Goal: Obtain resource: Download file/media

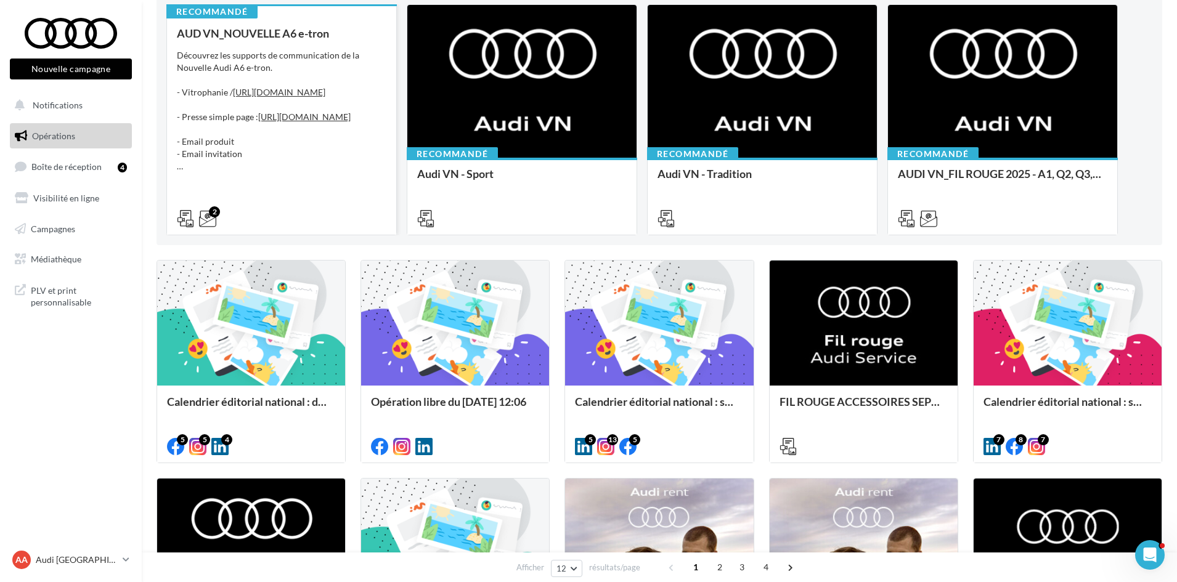
scroll to position [185, 0]
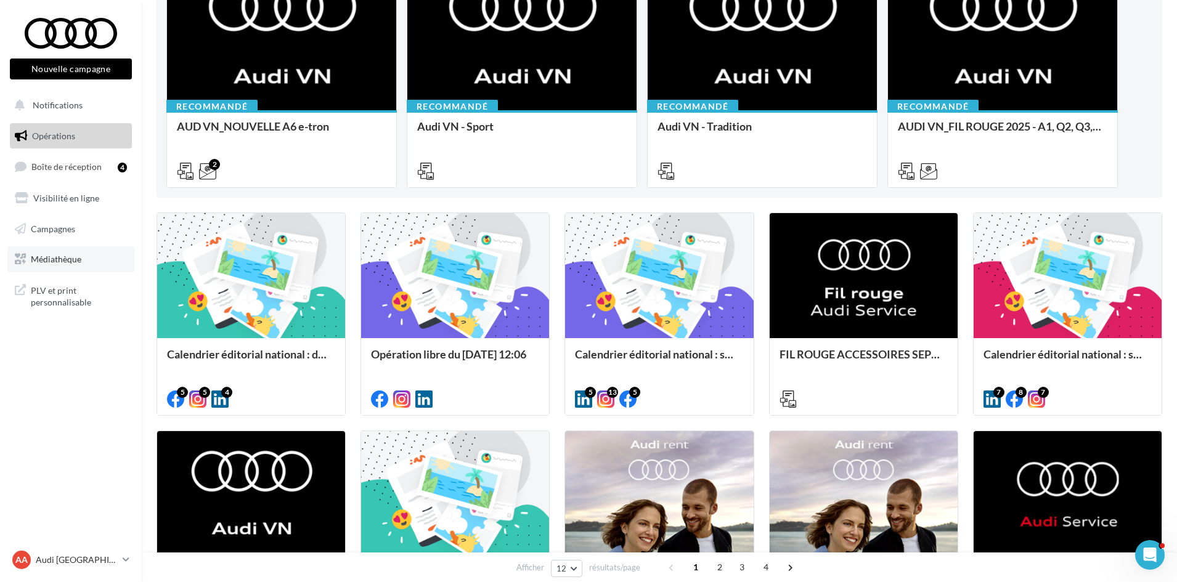
click at [83, 256] on link "Médiathèque" at bounding box center [70, 260] width 127 height 26
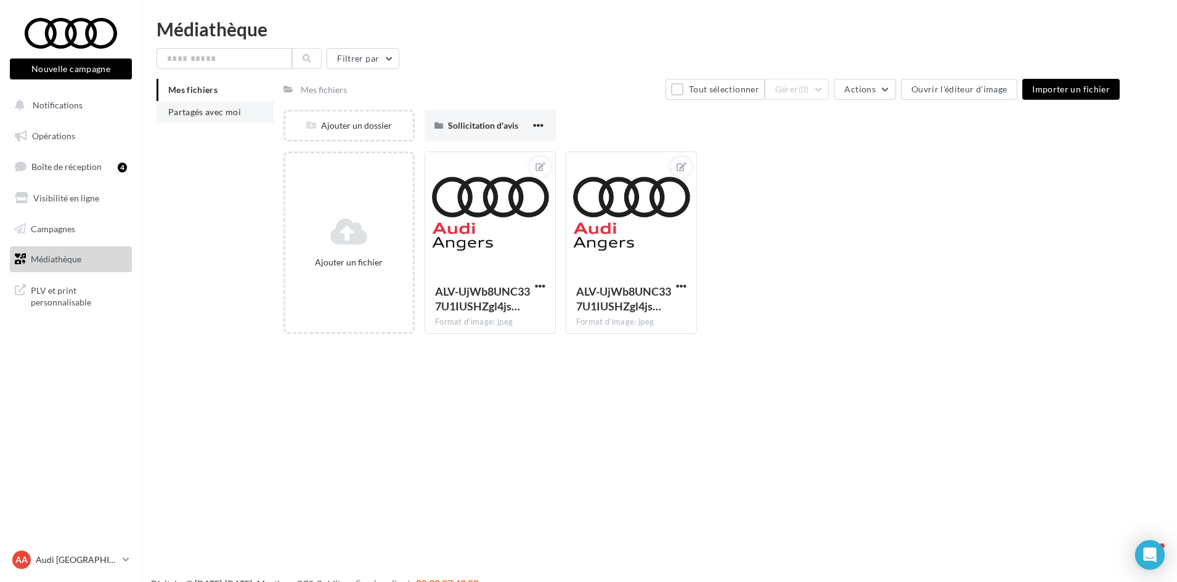
click at [250, 108] on li "Partagés avec moi" at bounding box center [215, 112] width 117 height 22
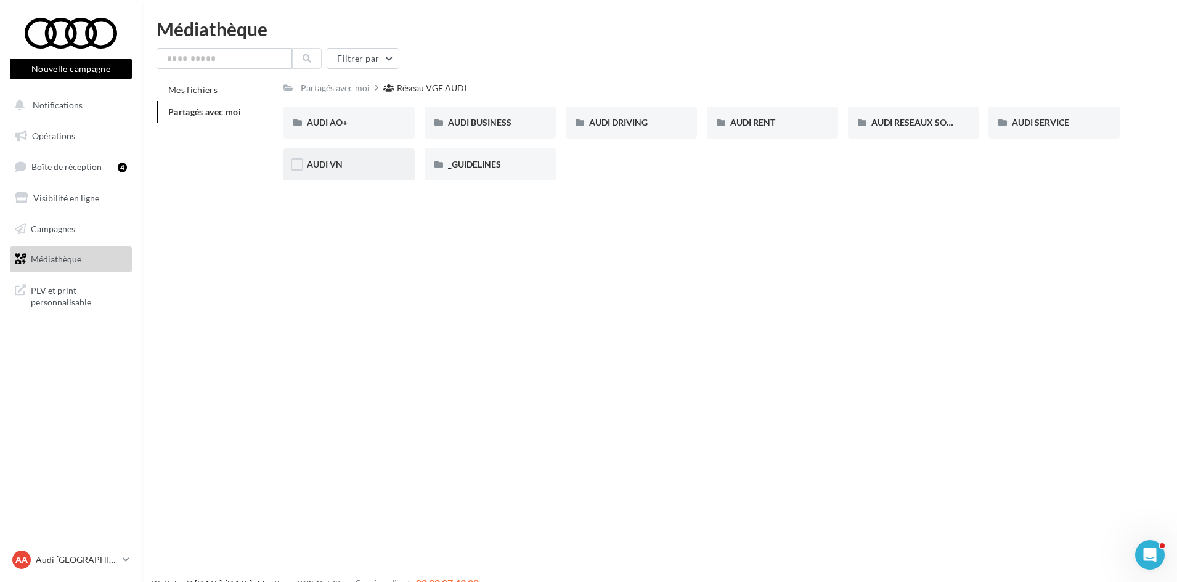
click at [358, 169] on div "AUDI VN" at bounding box center [349, 164] width 84 height 12
click at [425, 280] on div "Nouvelle campagne Nouvelle campagne Notifications Opérations Boîte de réception…" at bounding box center [588, 311] width 1177 height 582
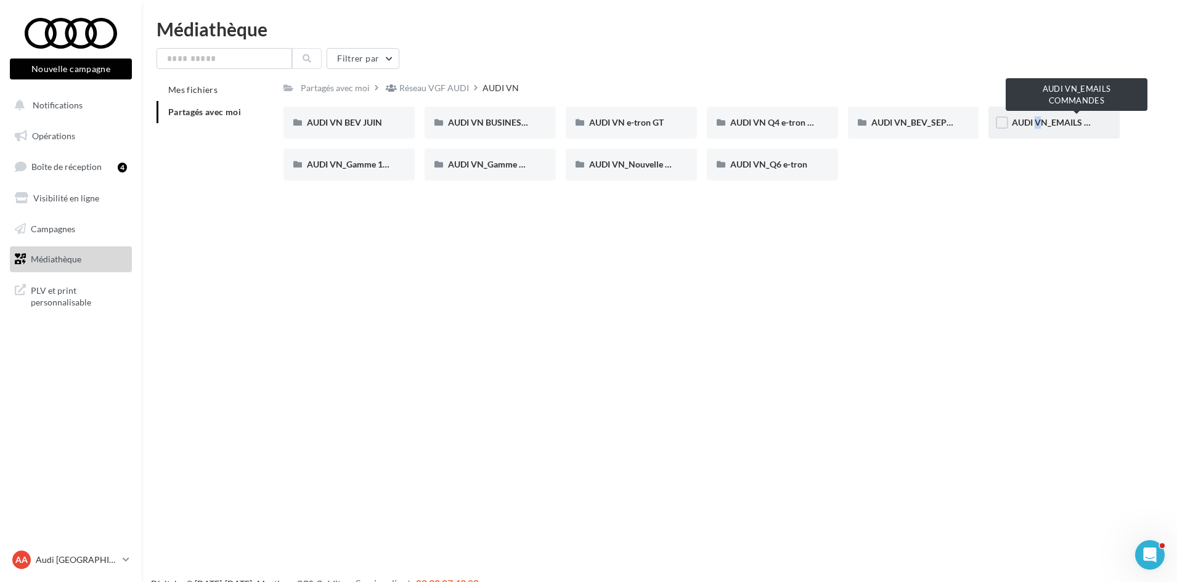
click at [1033, 125] on span "AUDI VN_EMAILS COMMANDES" at bounding box center [1076, 122] width 129 height 10
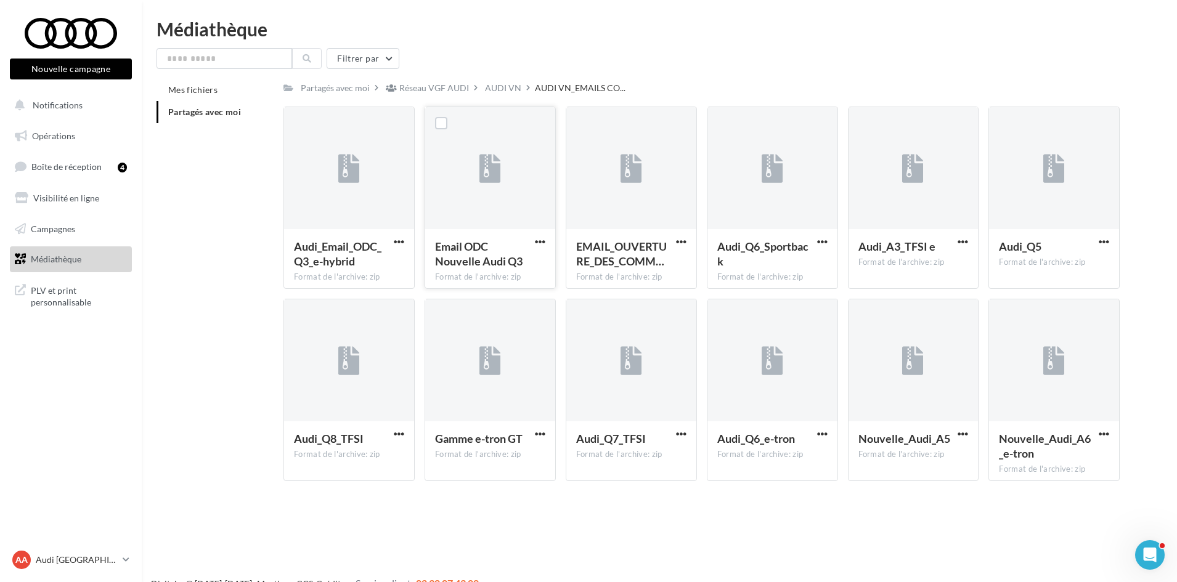
click at [534, 240] on button "button" at bounding box center [540, 243] width 15 height 12
click at [512, 281] on button "Télécharger" at bounding box center [486, 266] width 123 height 32
click at [507, 92] on div "AUDI VN" at bounding box center [503, 88] width 36 height 12
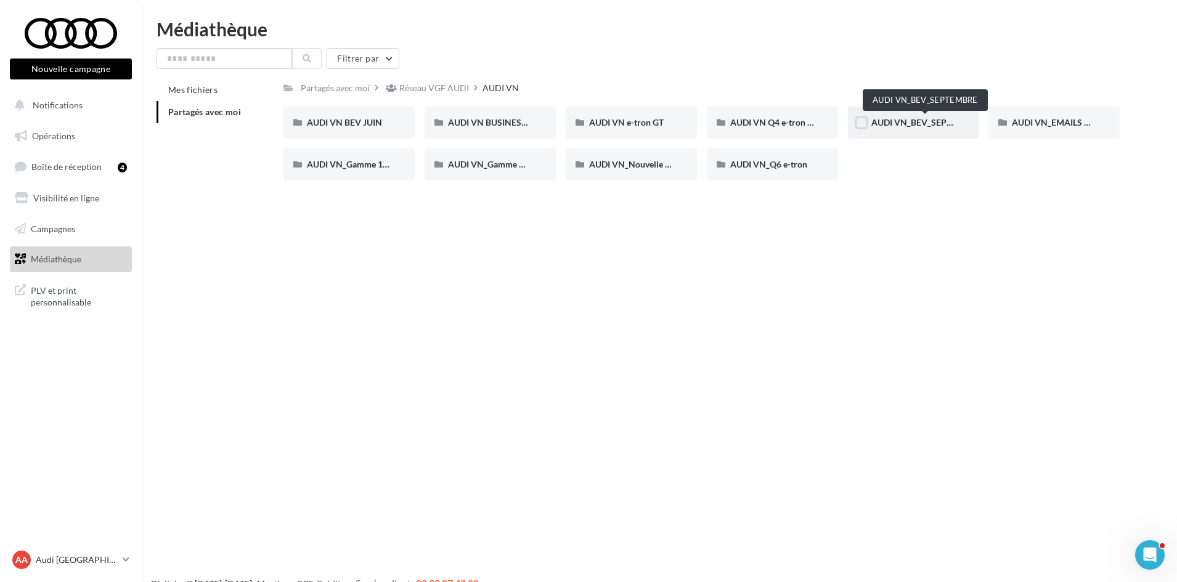
click at [918, 122] on span "AUDI VN_BEV_SEPTEMBRE" at bounding box center [926, 122] width 109 height 10
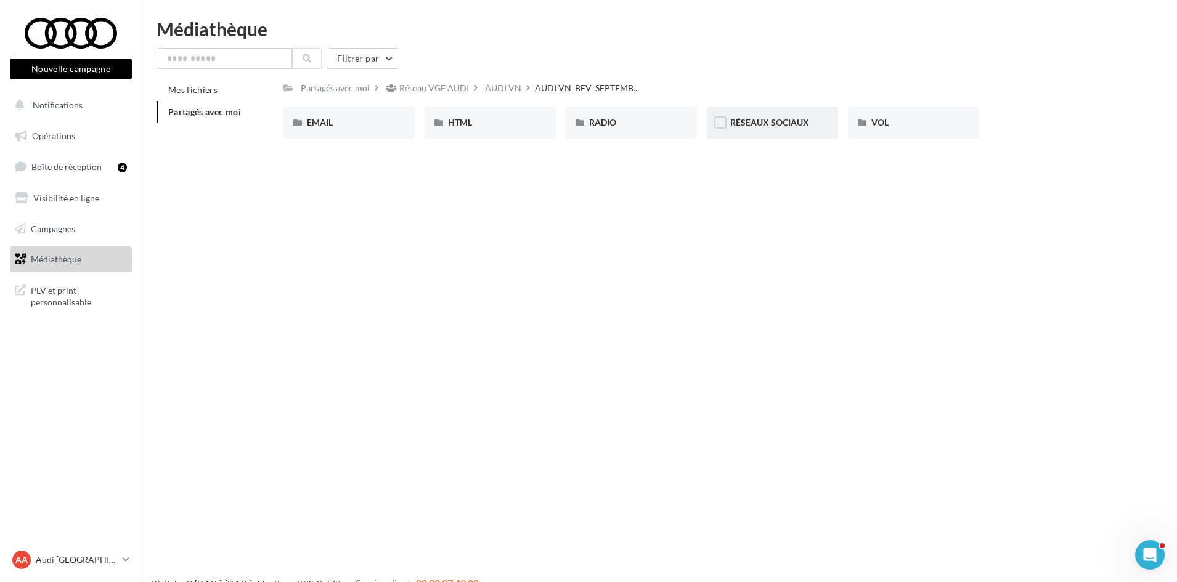
click at [792, 129] on div "RÉSEAUX SOCIAUX" at bounding box center [772, 123] width 131 height 32
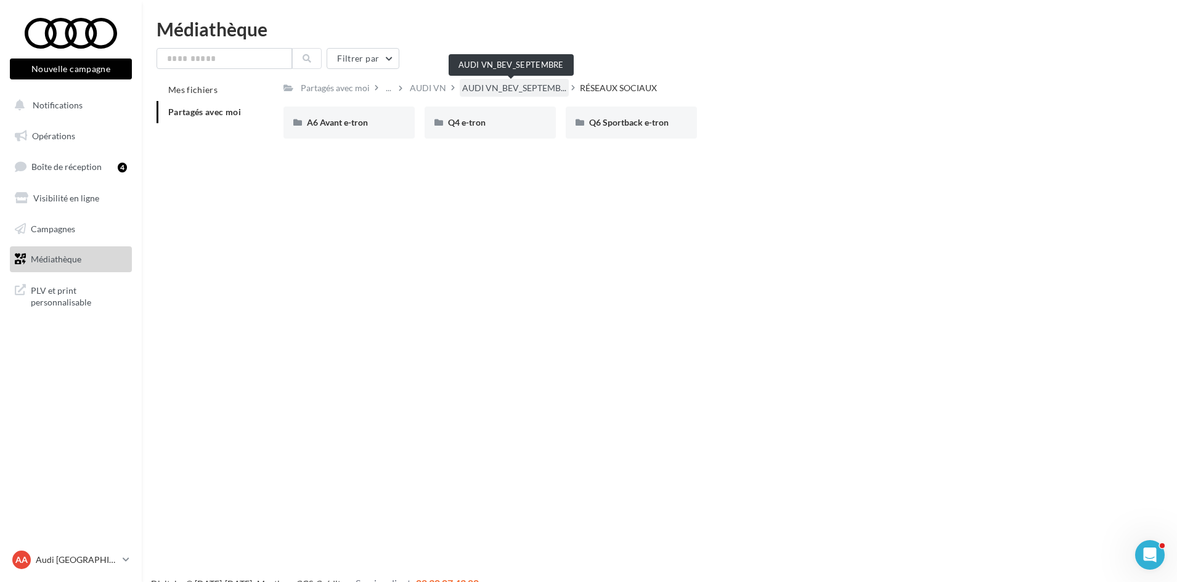
click at [546, 94] on span "AUDI VN_BEV_SEPTEMB..." at bounding box center [514, 88] width 104 height 12
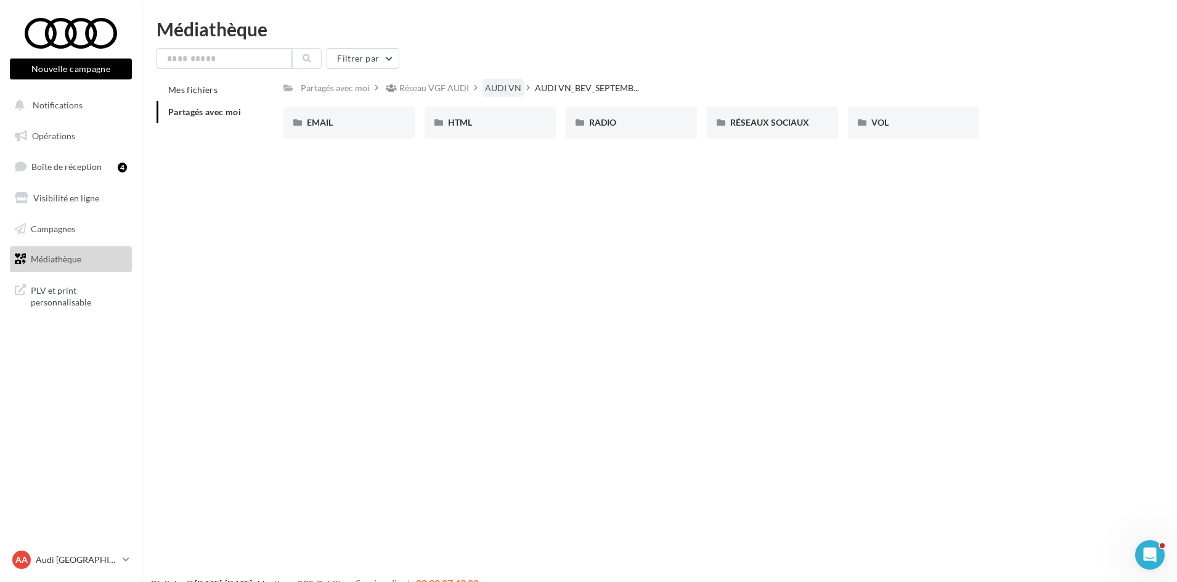
click at [499, 89] on div "AUDI VN" at bounding box center [503, 88] width 36 height 12
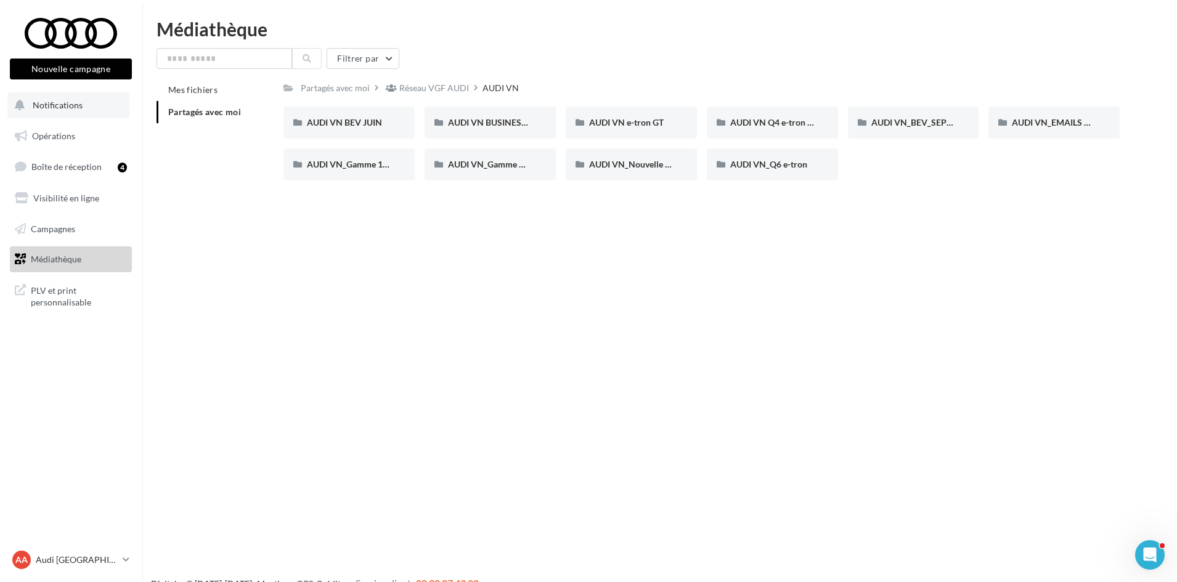
click at [57, 110] on span "Notifications" at bounding box center [58, 105] width 50 height 10
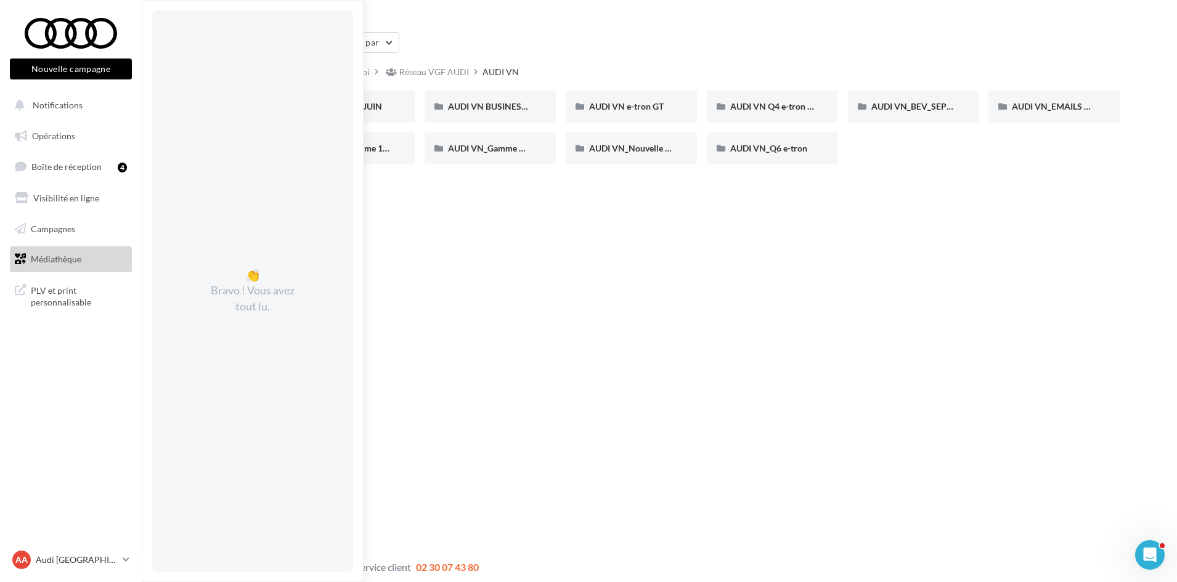
scroll to position [20, 0]
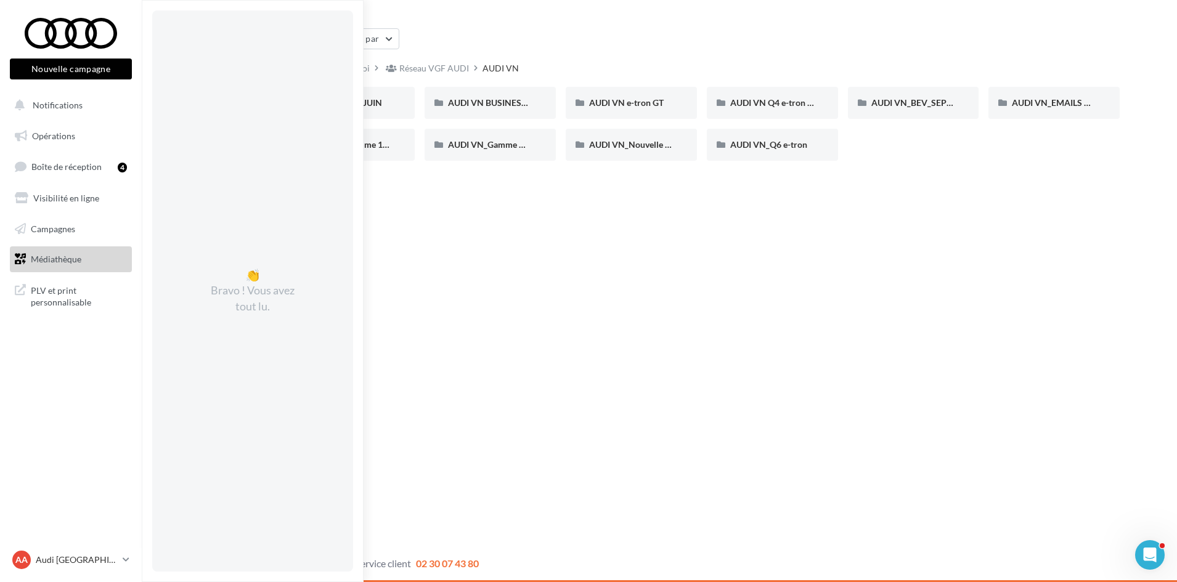
click at [878, 344] on div "Nouvelle campagne Nouvelle campagne Notifications 👏 Bravo ! Vous avez tout lu. …" at bounding box center [588, 291] width 1177 height 582
